Goal: Task Accomplishment & Management: Manage account settings

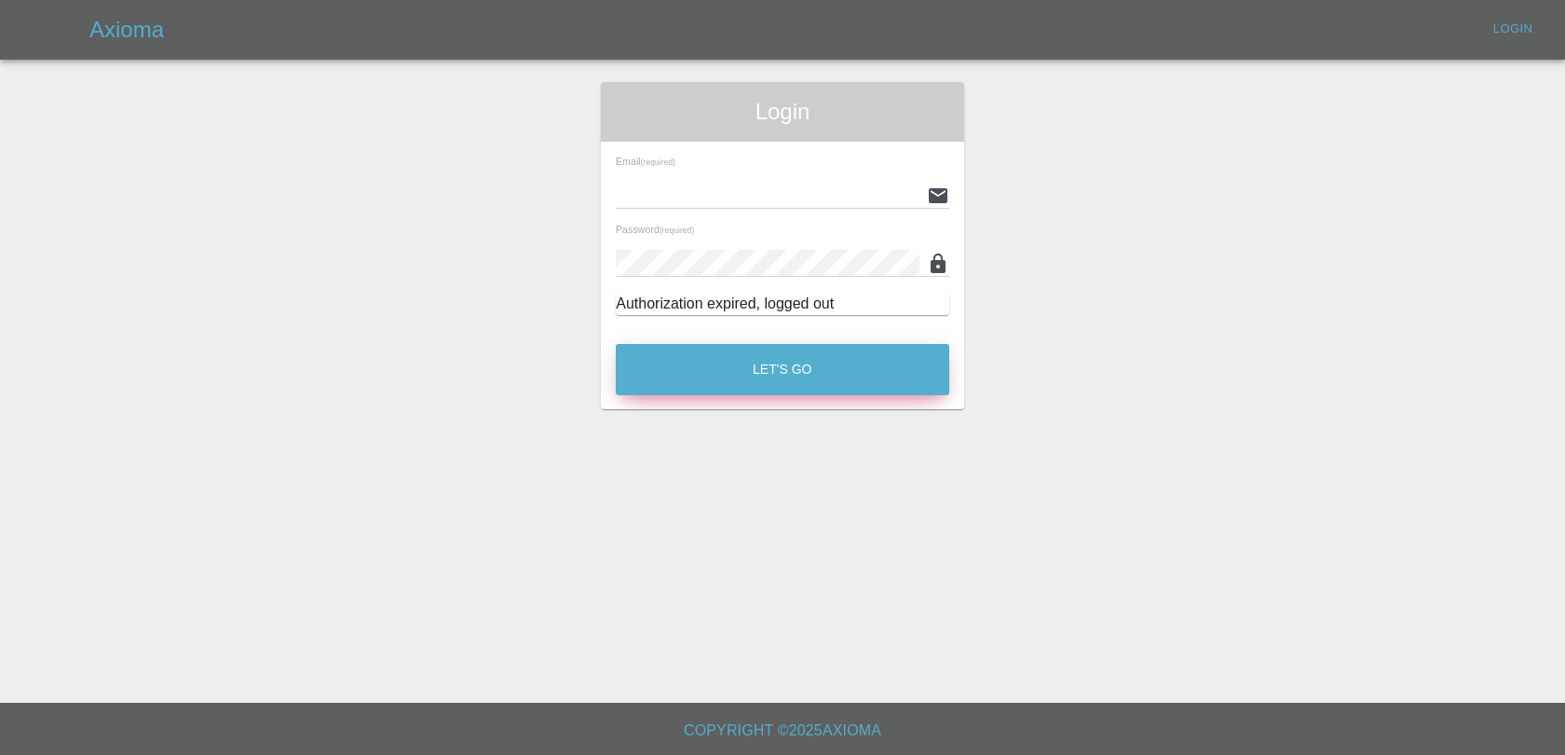
type input "lukasz@axioma.co.uk"
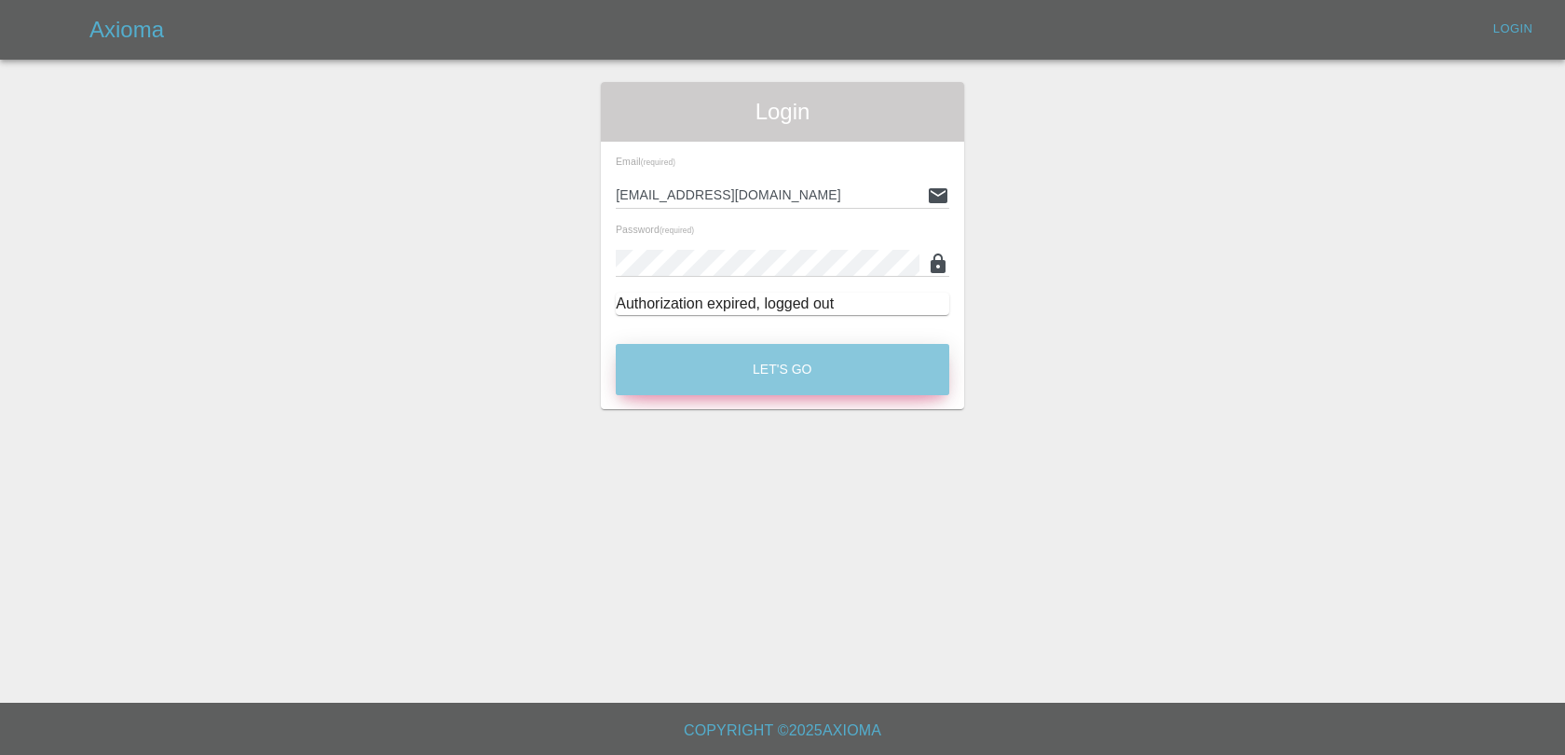
click at [860, 375] on button "Let's Go" at bounding box center [783, 369] width 334 height 51
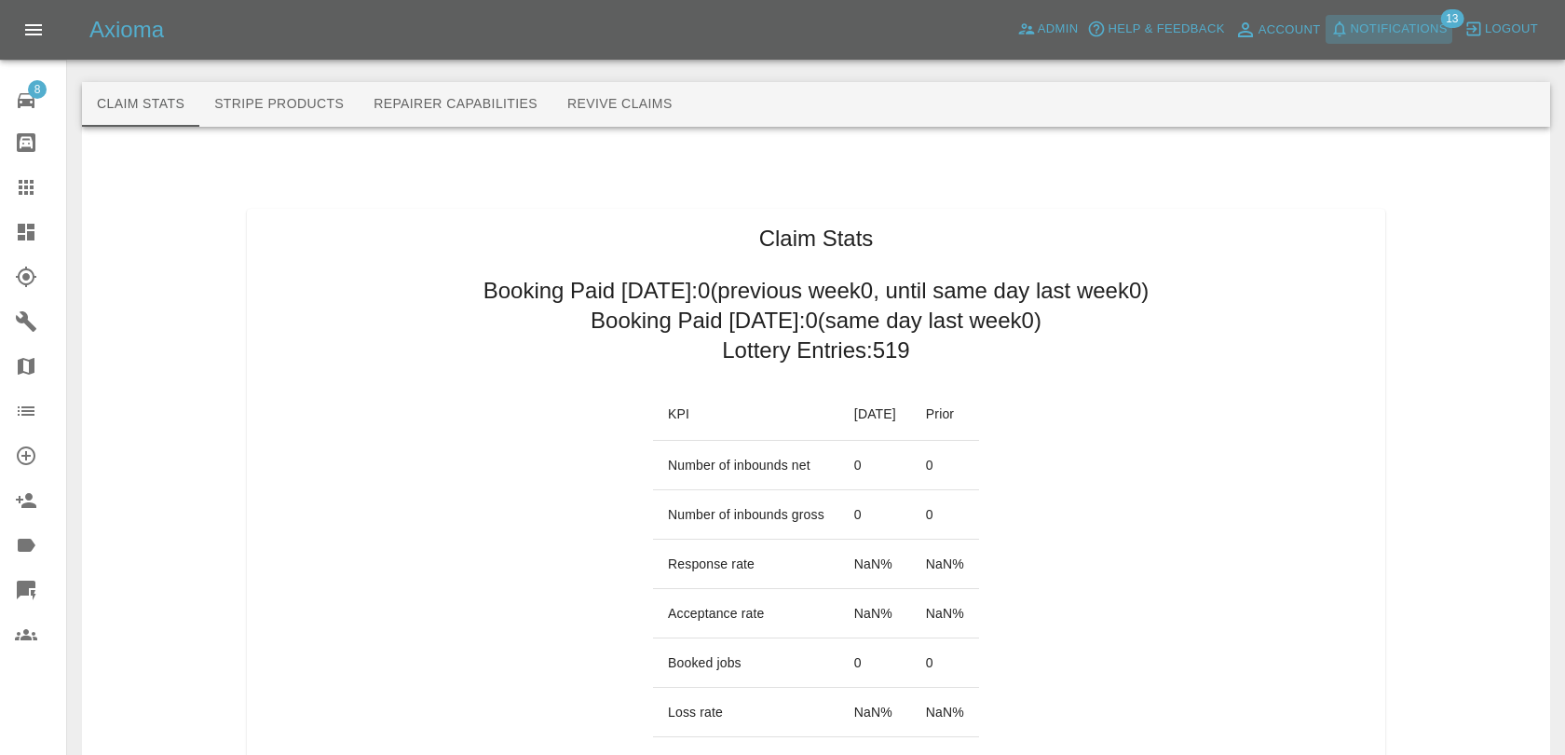
click at [1400, 30] on span "Notifications" at bounding box center [1399, 29] width 97 height 21
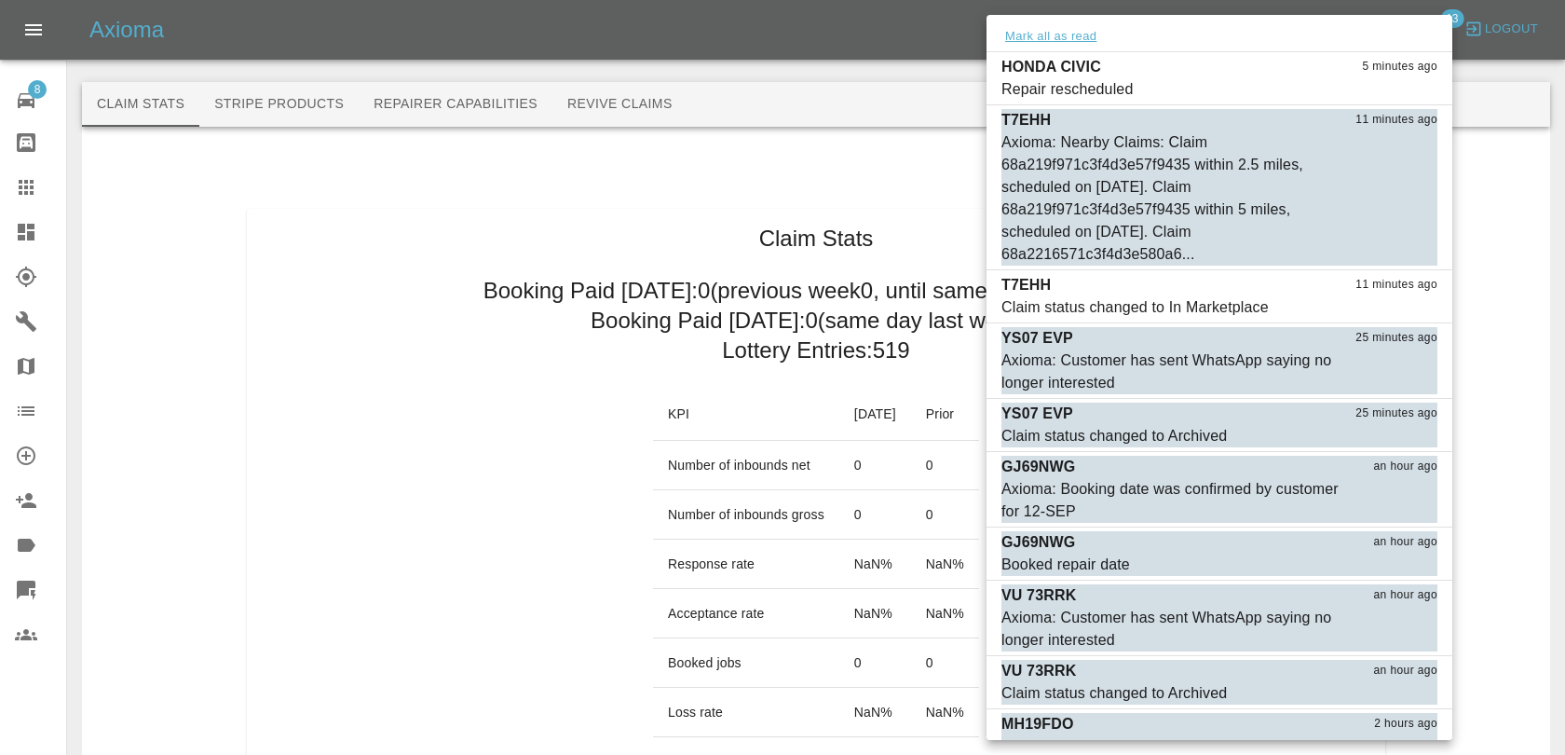
click at [1097, 37] on button "Mark all as read" at bounding box center [1051, 36] width 99 height 21
click at [1054, 32] on button "Mark all as read" at bounding box center [1051, 36] width 99 height 21
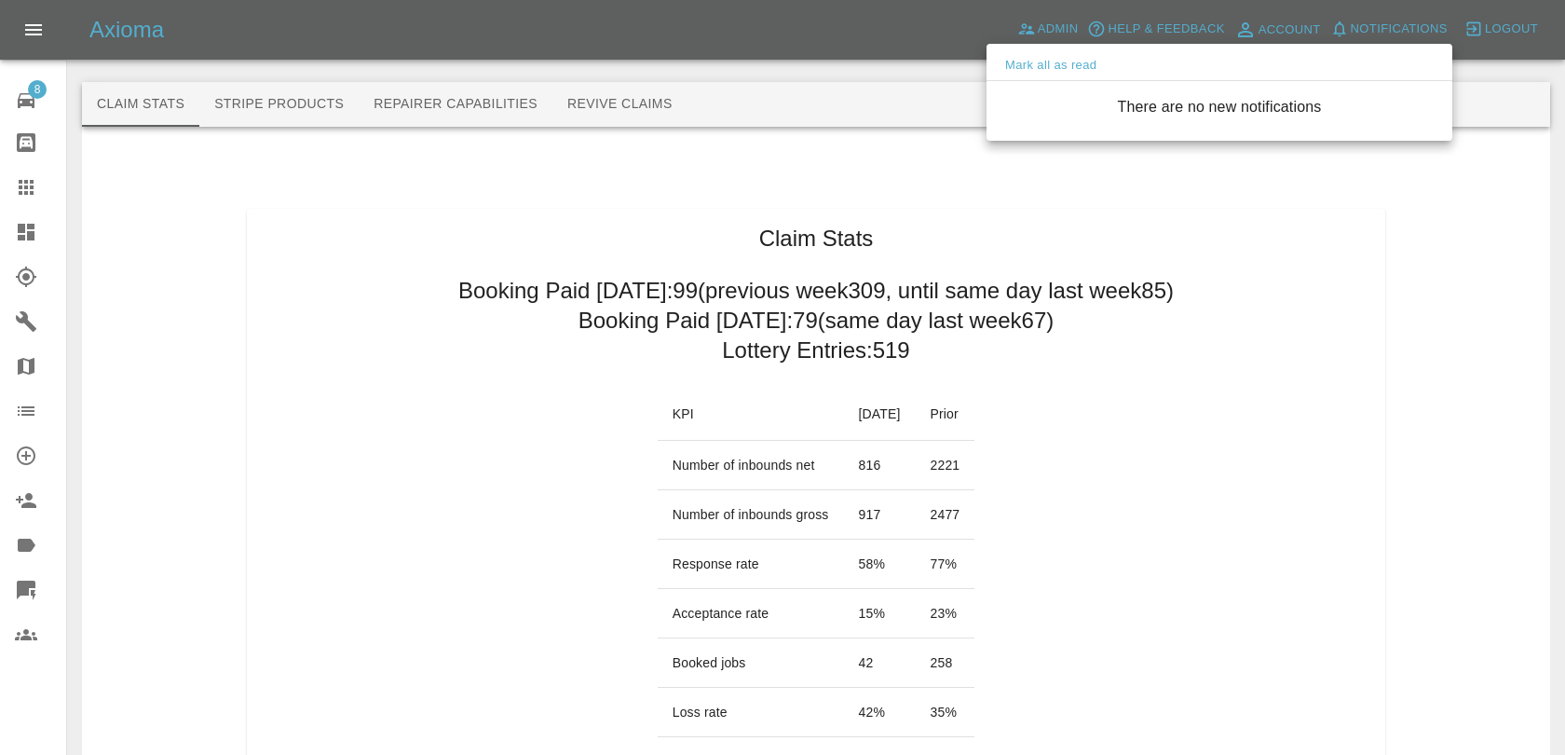
click at [1260, 312] on div at bounding box center [782, 377] width 1565 height 755
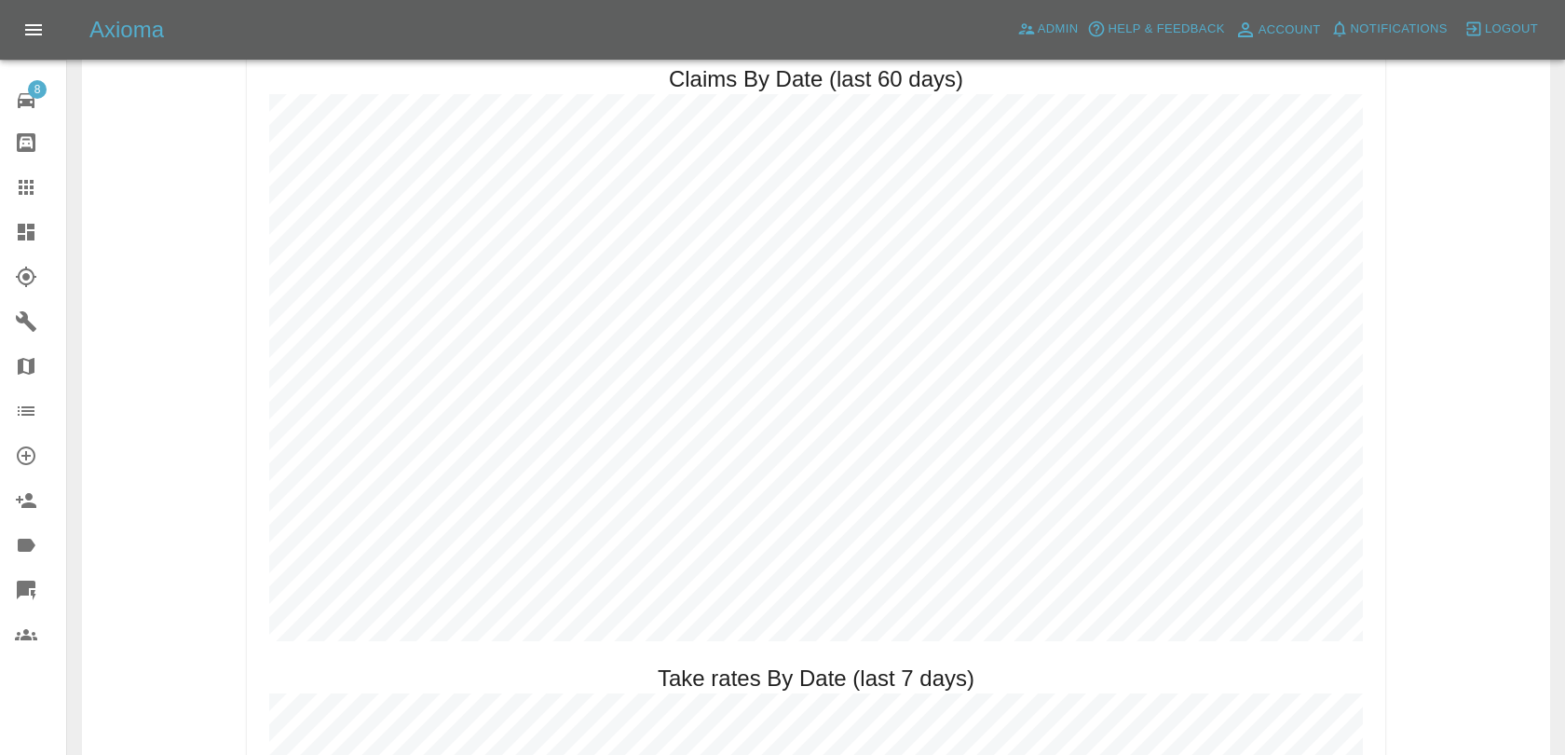
scroll to position [2085, 0]
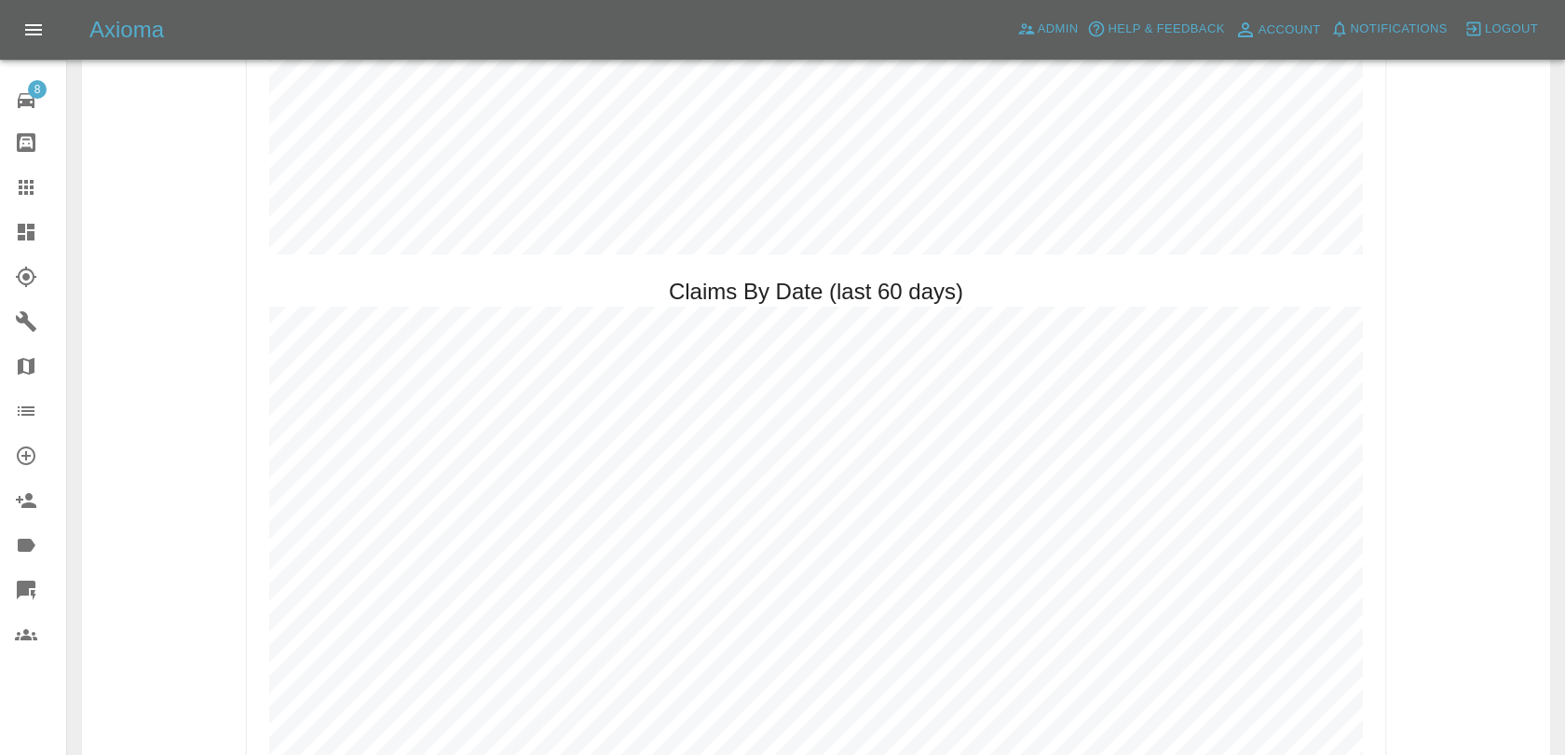
scroll to position [2016, 0]
